Goal: Task Accomplishment & Management: Use online tool/utility

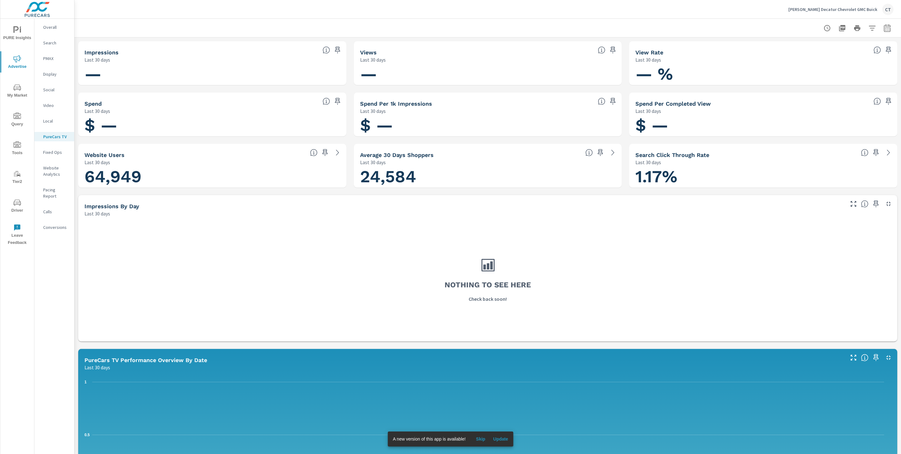
click at [19, 34] on span "PURE Insights" at bounding box center [17, 33] width 30 height 15
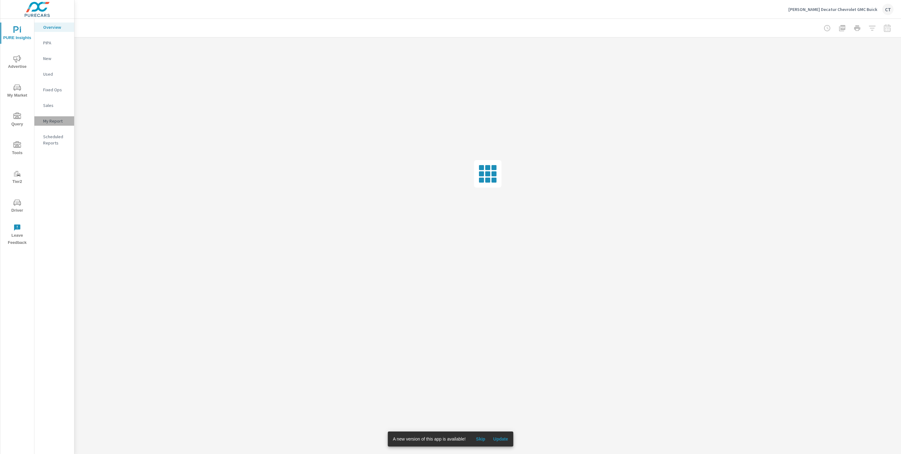
click at [59, 116] on div "My Report" at bounding box center [54, 120] width 40 height 9
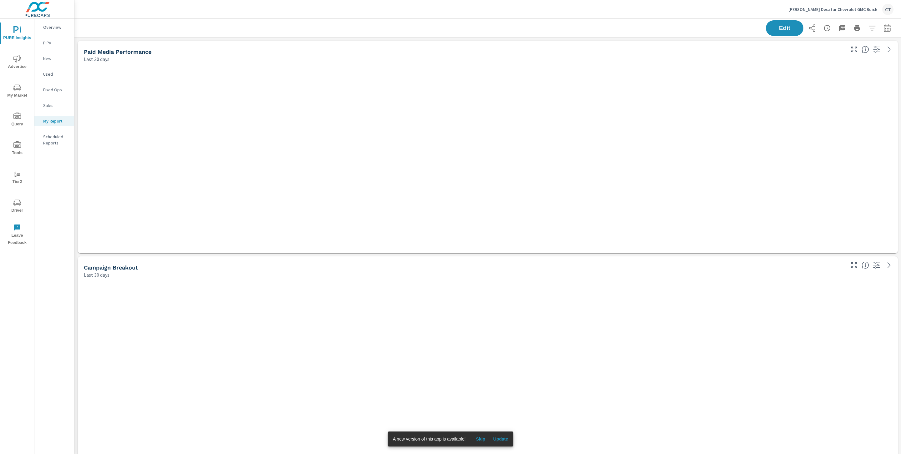
scroll to position [1888, 833]
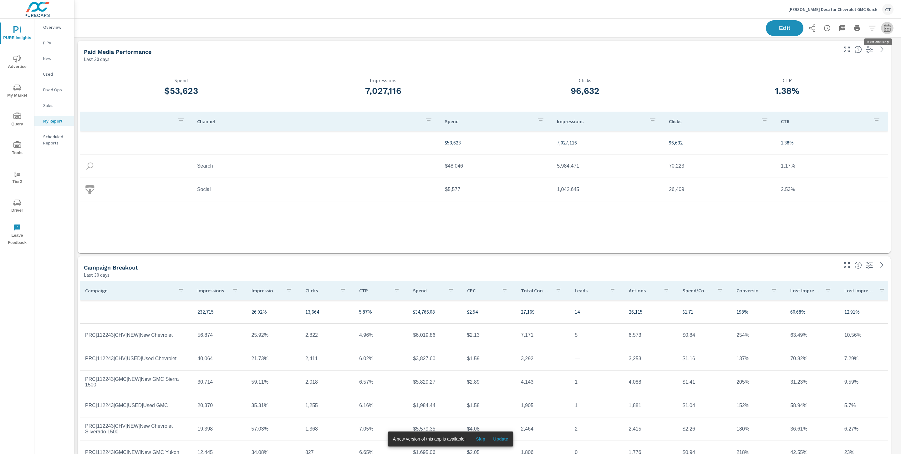
click at [881, 32] on button "button" at bounding box center [887, 28] width 13 height 13
click at [837, 62] on div "Custom Yesterday Last week Last 7 days Last 14 days Last 30 days Last 45 days L…" at bounding box center [830, 54] width 68 height 18
click at [839, 59] on select "Custom Yesterday Last week Last 7 days Last 14 days Last 30 days Last 45 days L…" at bounding box center [829, 54] width 63 height 13
click at [798, 48] on select "Custom Yesterday Last week Last 7 days Last 14 days Last 30 days Last 45 days L…" at bounding box center [829, 54] width 63 height 13
select select "Month to date"
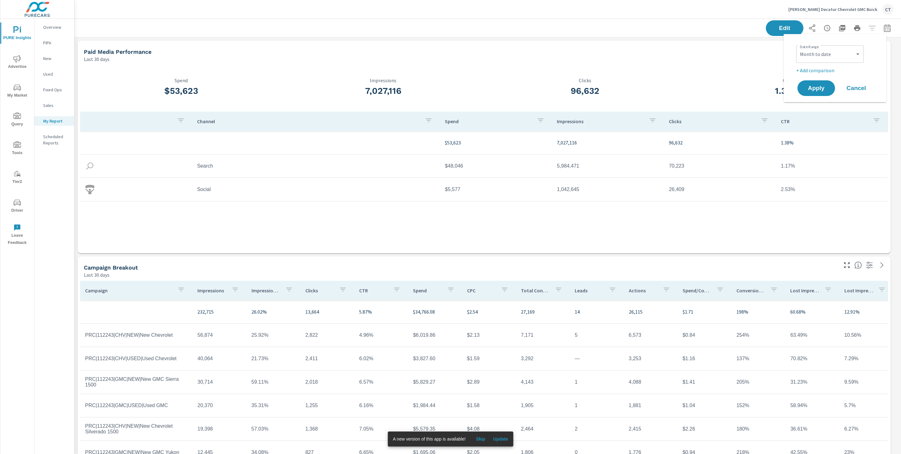
click at [823, 68] on p "+ Add comparison" at bounding box center [836, 71] width 80 height 8
select select "Previous period"
click at [824, 105] on span "Apply" at bounding box center [816, 106] width 26 height 6
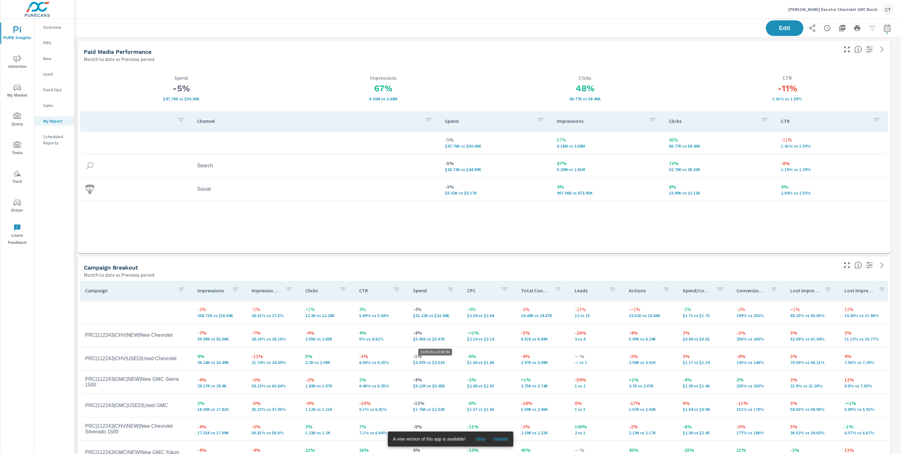
scroll to position [1888, 833]
